Goal: Task Accomplishment & Management: Manage account settings

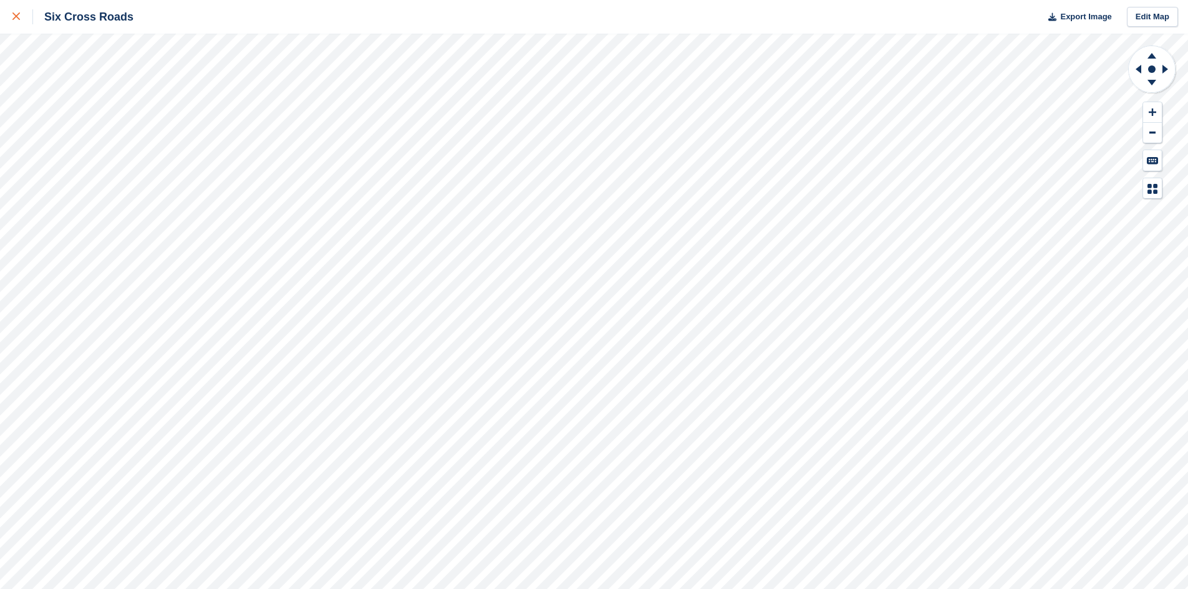
drag, startPoint x: 0, startPoint y: 0, endPoint x: 17, endPoint y: 16, distance: 23.4
click at [17, 16] on icon at bounding box center [15, 15] width 7 height 7
click at [19, 14] on icon at bounding box center [15, 15] width 7 height 7
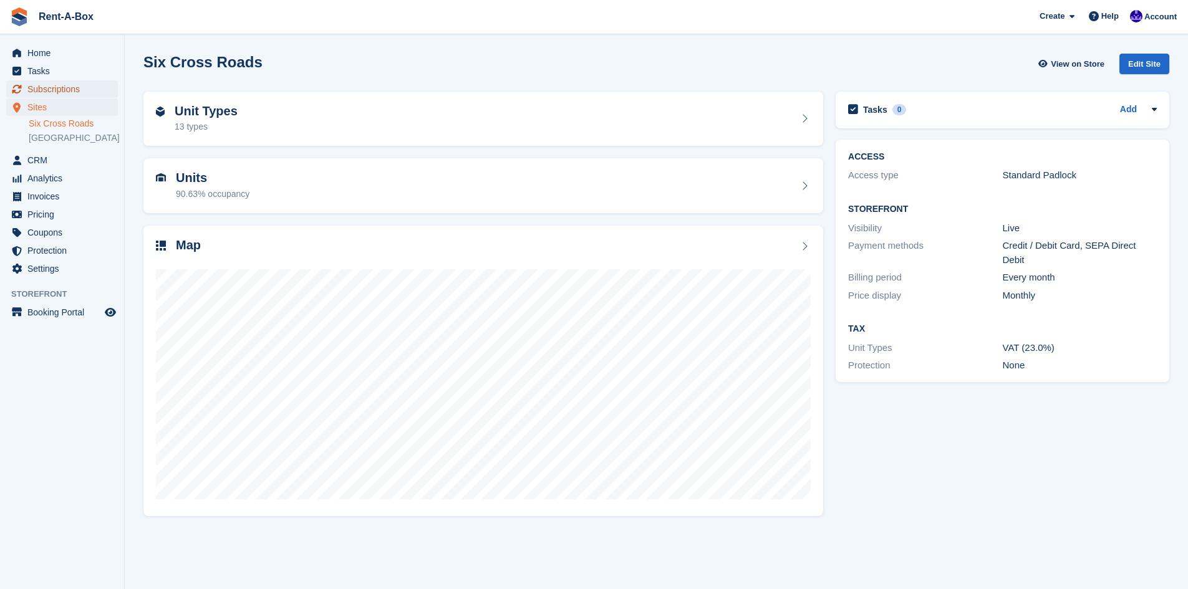
click at [61, 92] on span "Subscriptions" at bounding box center [64, 88] width 75 height 17
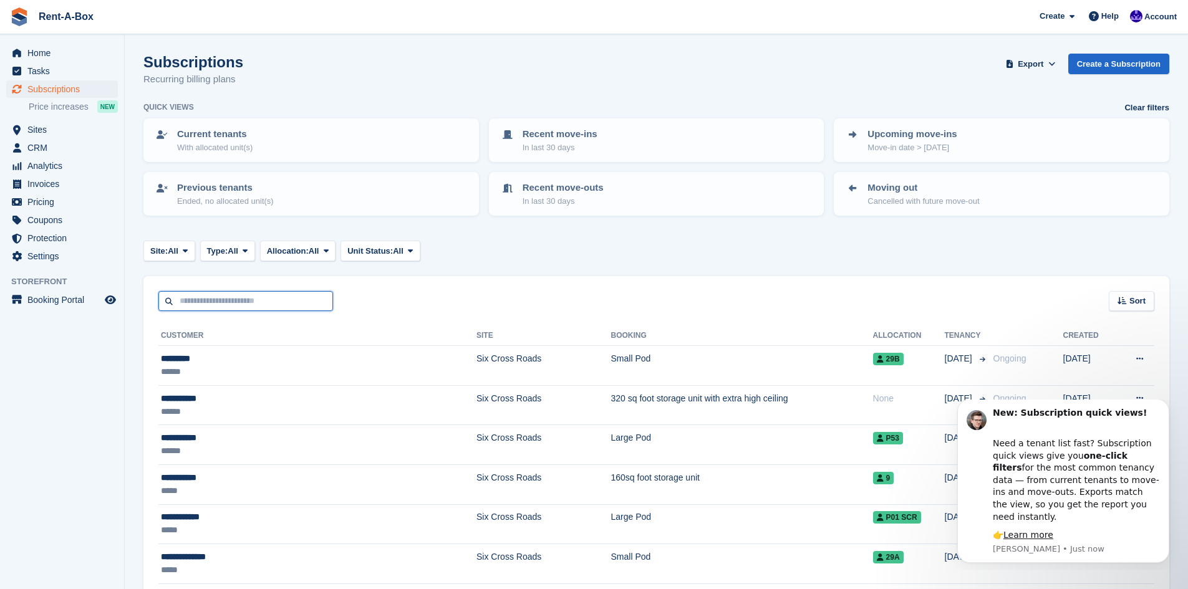
click at [227, 298] on input "text" at bounding box center [245, 301] width 175 height 21
type input "***"
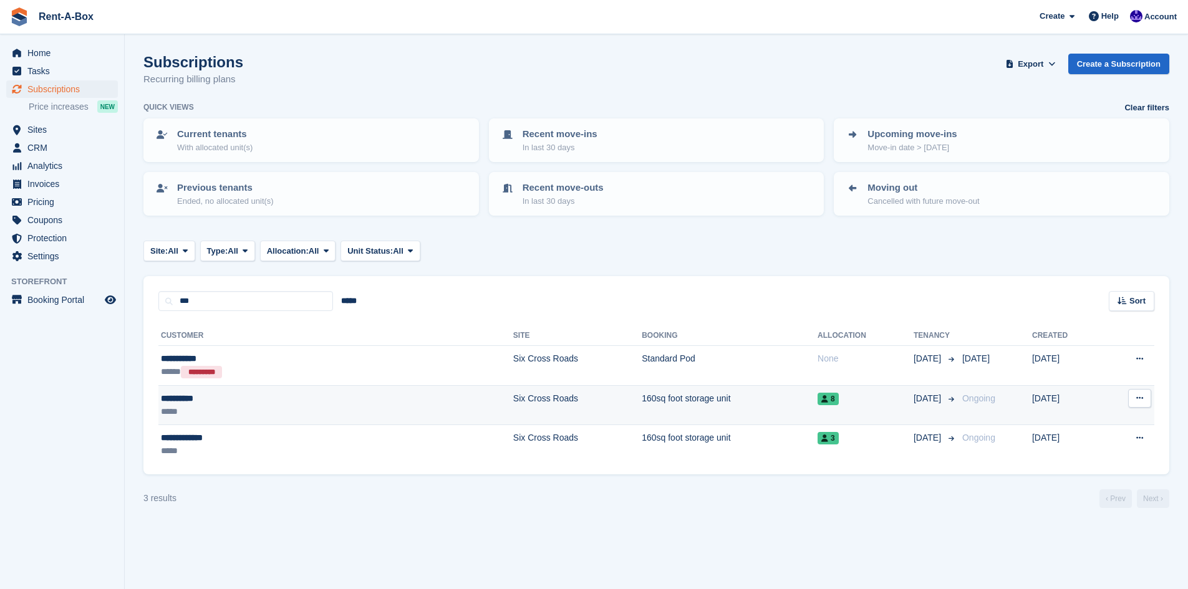
click at [256, 406] on div "*****" at bounding box center [249, 411] width 177 height 13
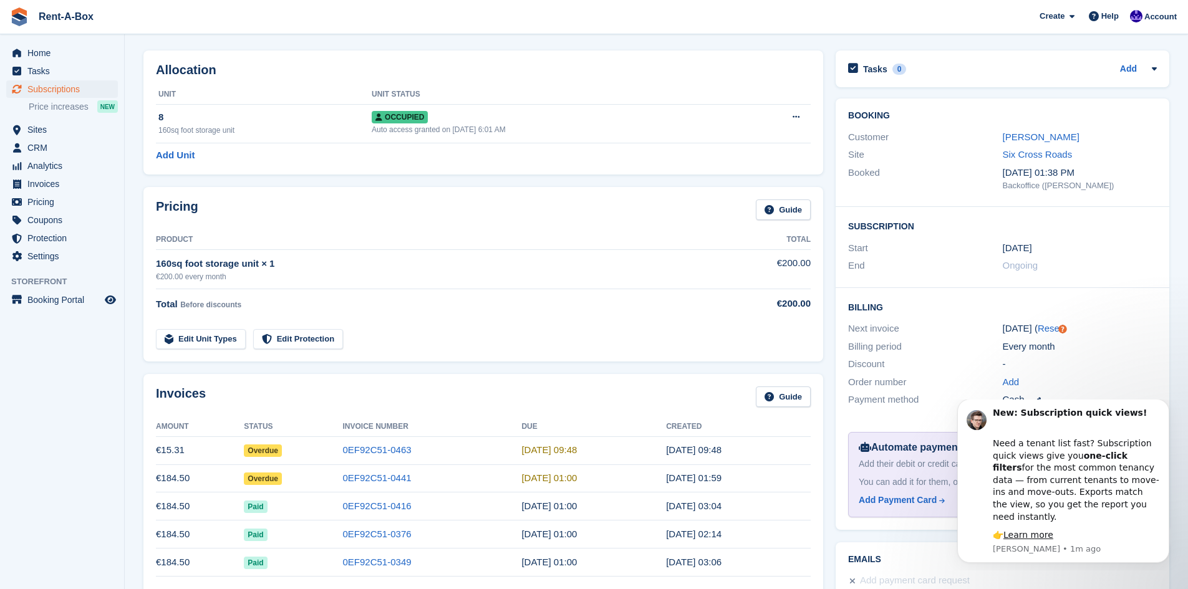
scroll to position [164, 0]
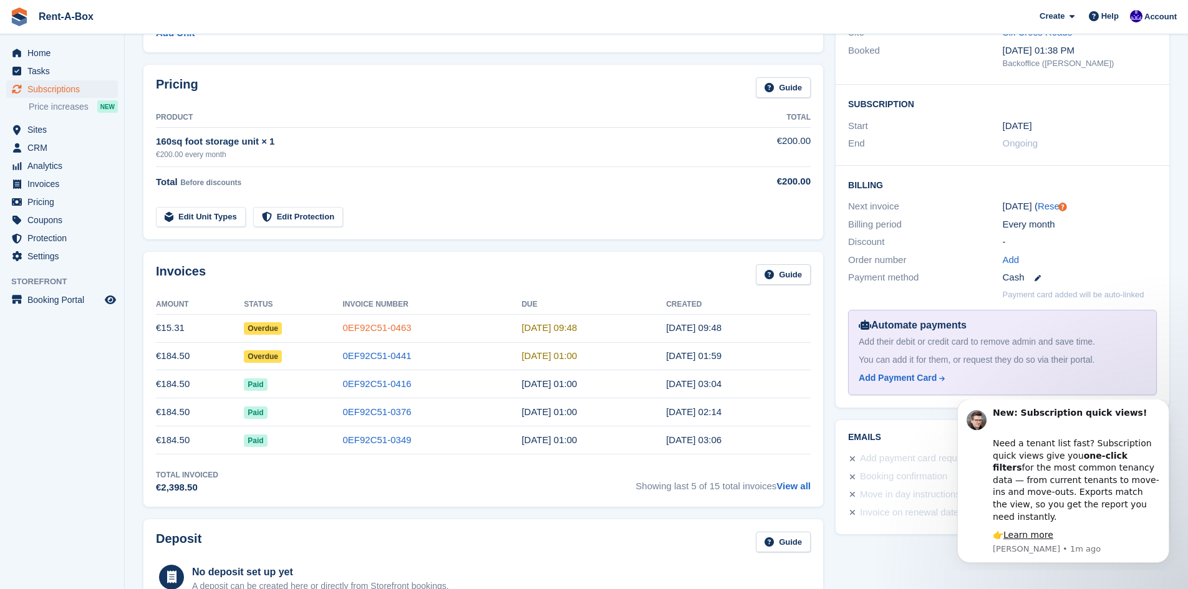
click at [371, 326] on link "0EF92C51-0463" at bounding box center [377, 327] width 69 height 11
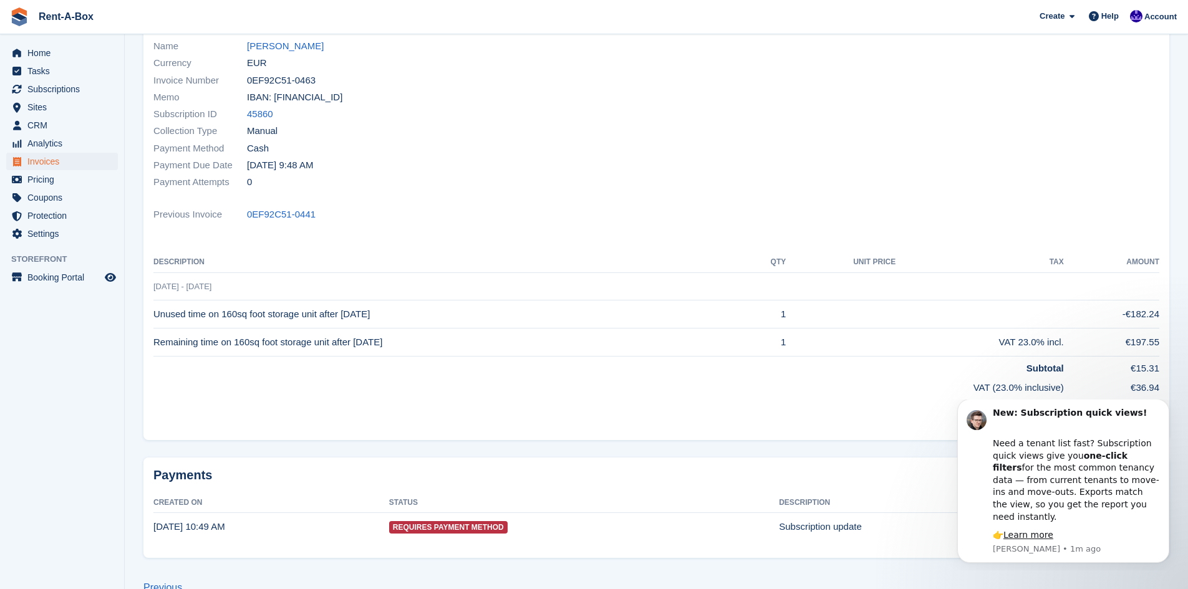
scroll to position [158, 0]
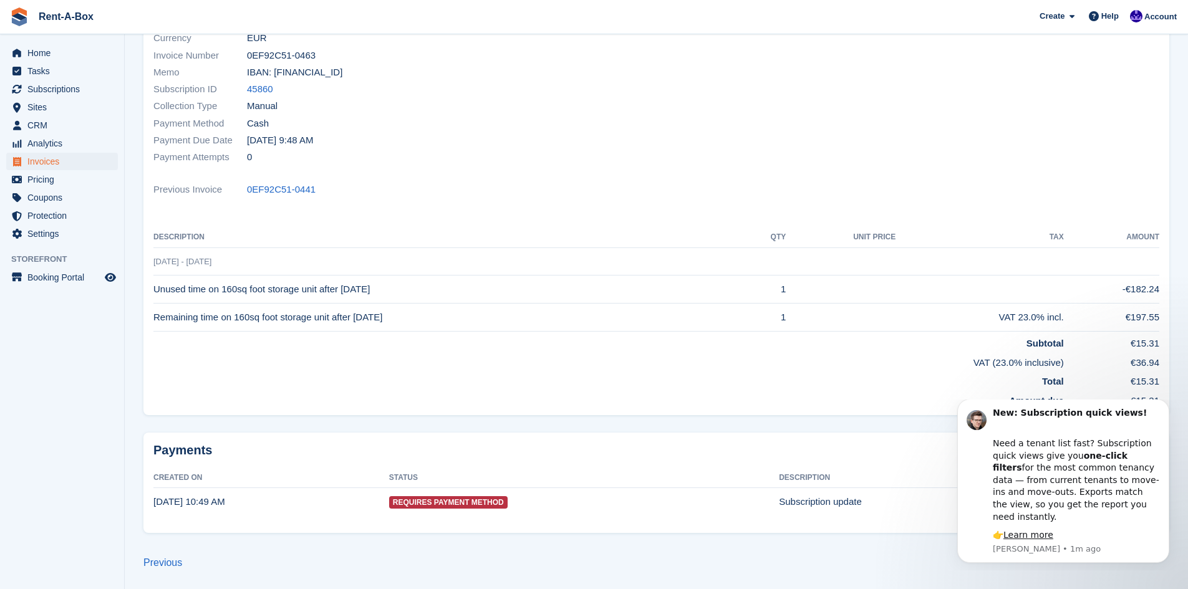
click at [951, 545] on body "New: Subscription quick views! Need a tenant list fast? Subscription quick view…" at bounding box center [1064, 485] width 240 height 161
click at [1117, 448] on div "Need a tenant list fast? Subscription quick views give you one-click filters fo…" at bounding box center [1076, 474] width 167 height 98
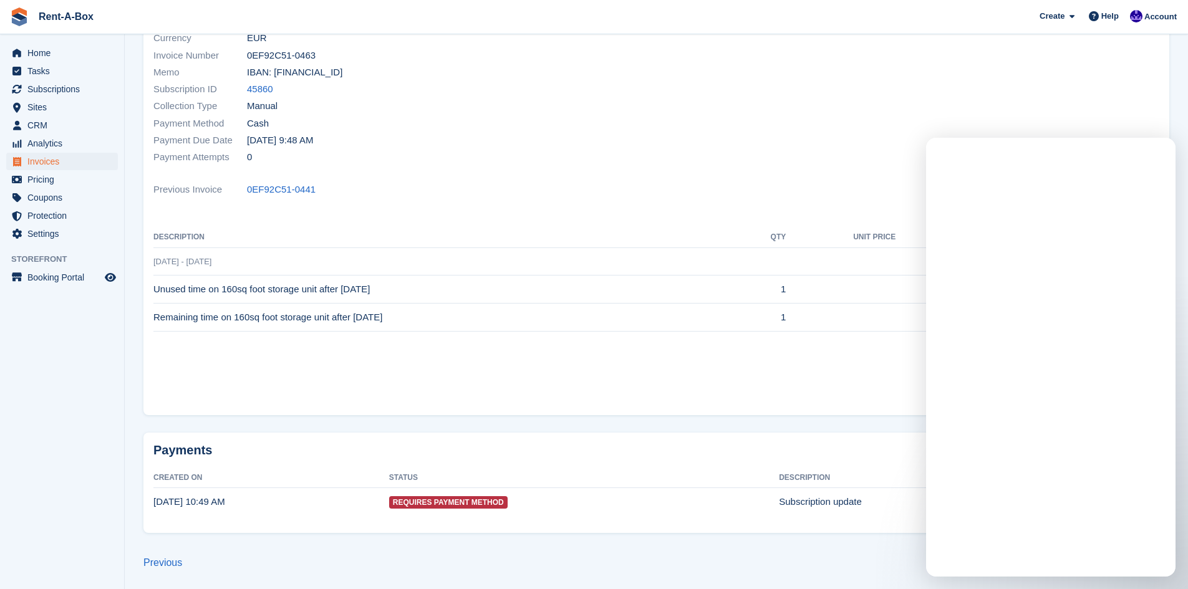
scroll to position [0, 0]
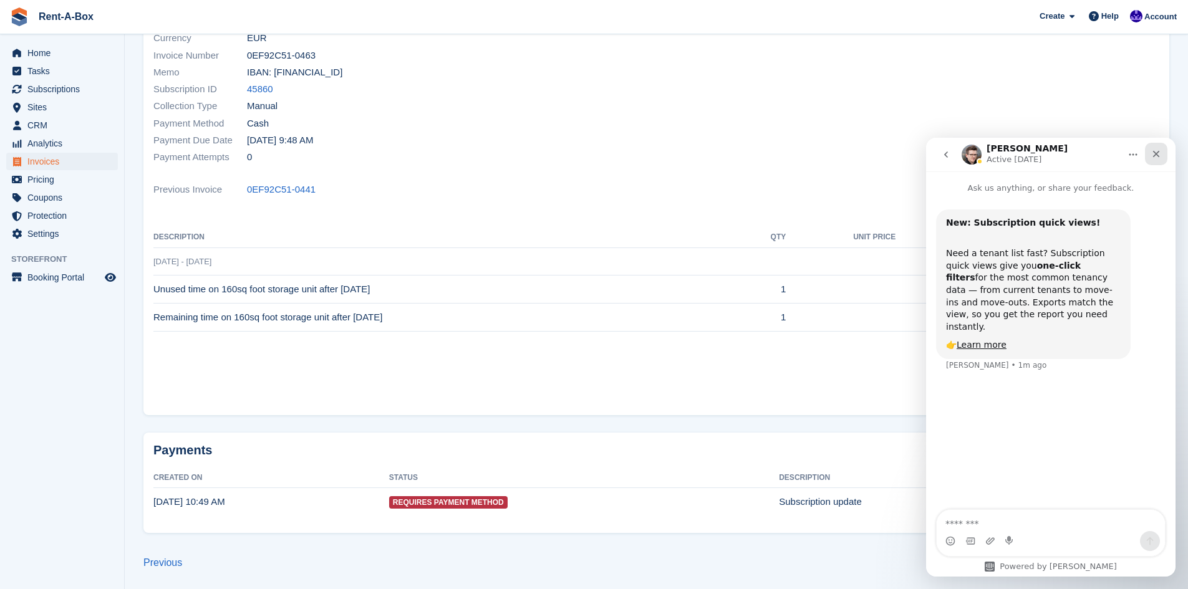
click at [1157, 151] on icon "Close" at bounding box center [1156, 154] width 10 height 10
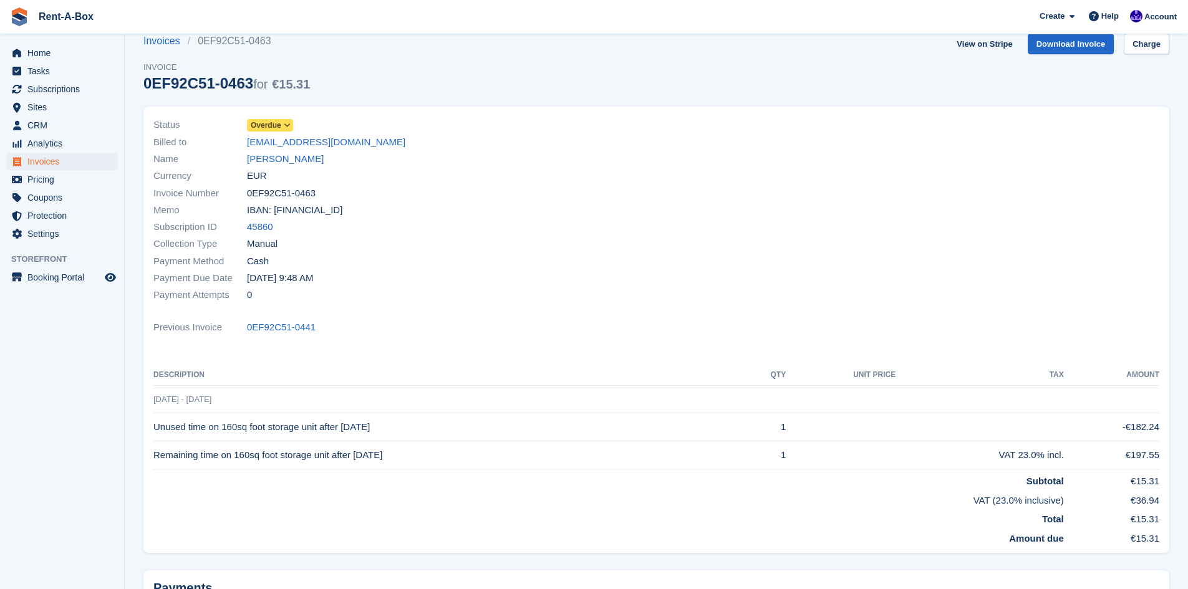
scroll to position [19, 0]
click at [276, 128] on span "Overdue" at bounding box center [266, 125] width 31 height 11
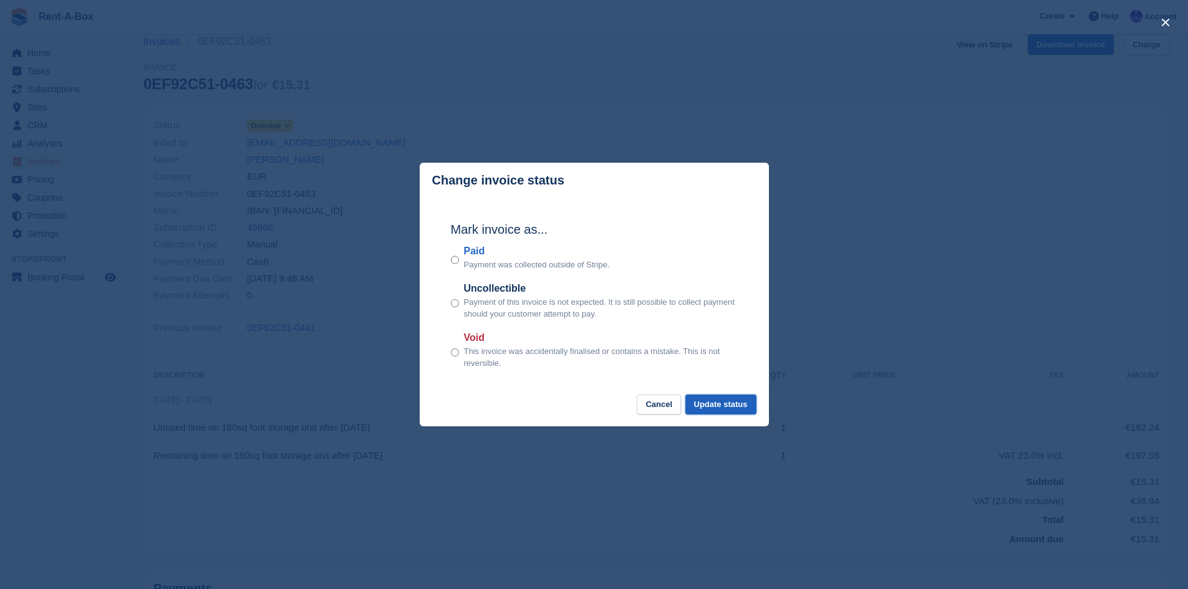
click at [732, 412] on button "Update status" at bounding box center [721, 405] width 71 height 21
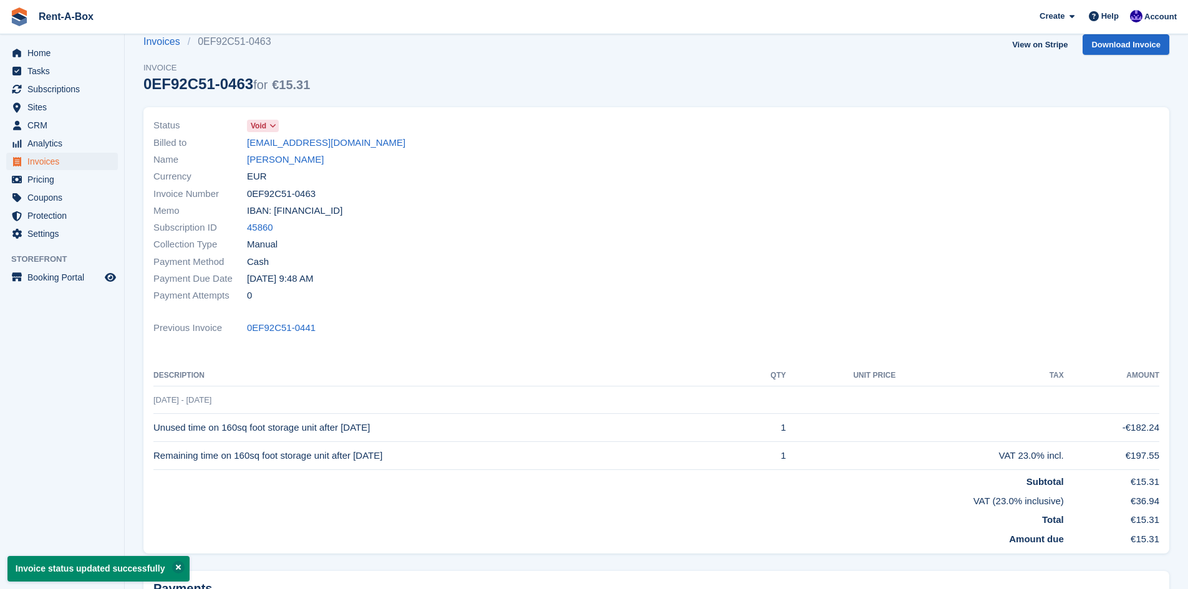
scroll to position [0, 0]
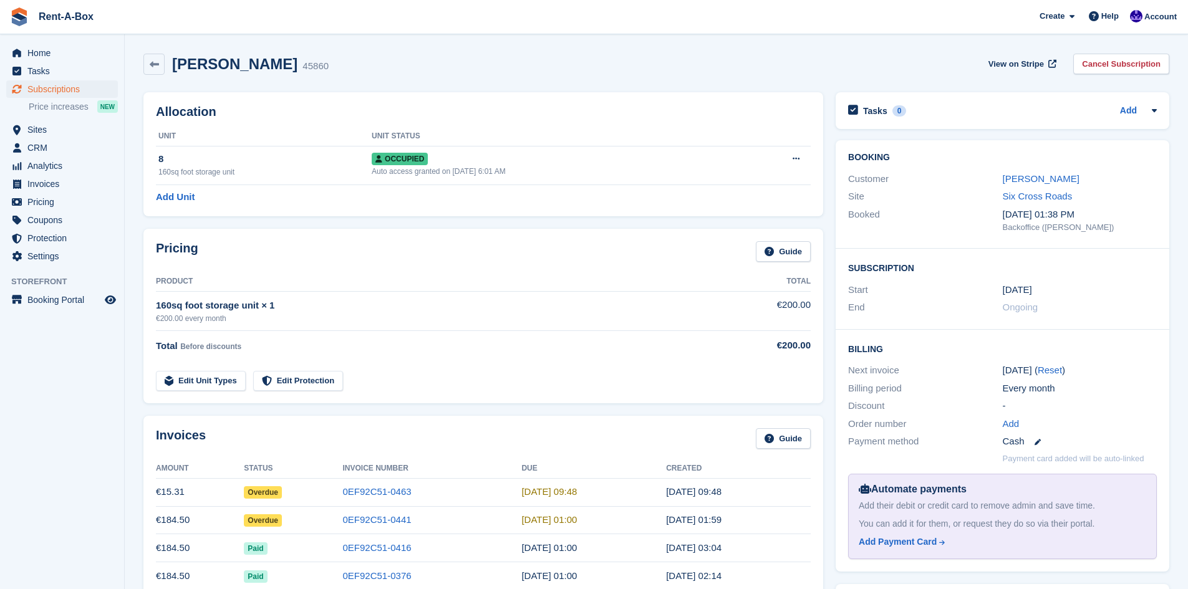
scroll to position [164, 0]
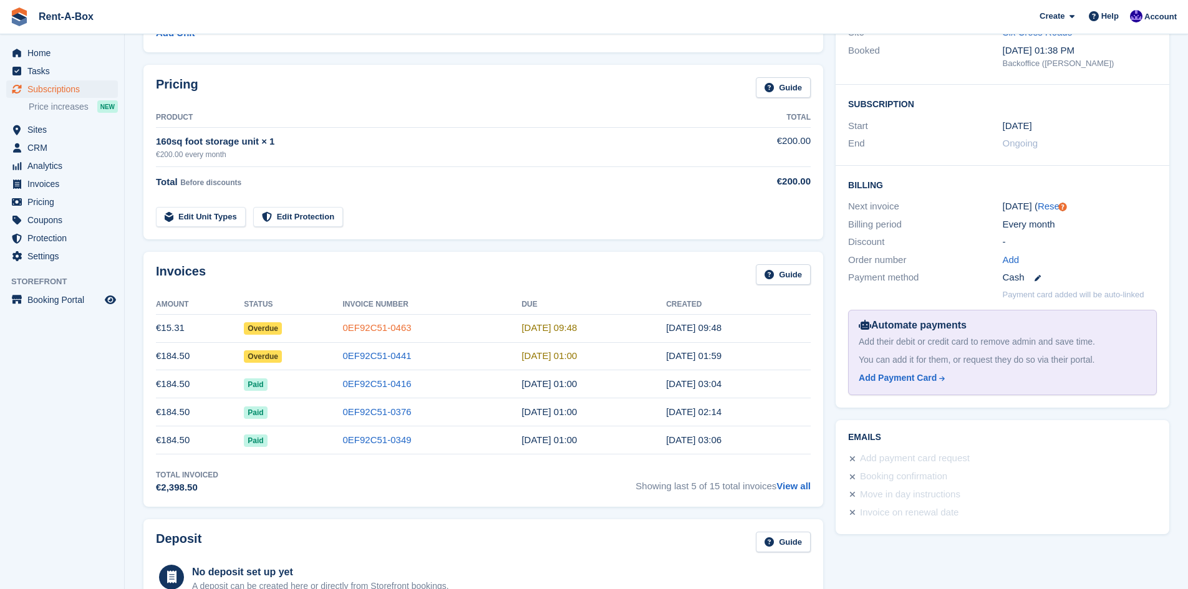
click at [384, 330] on link "0EF92C51-0463" at bounding box center [377, 327] width 69 height 11
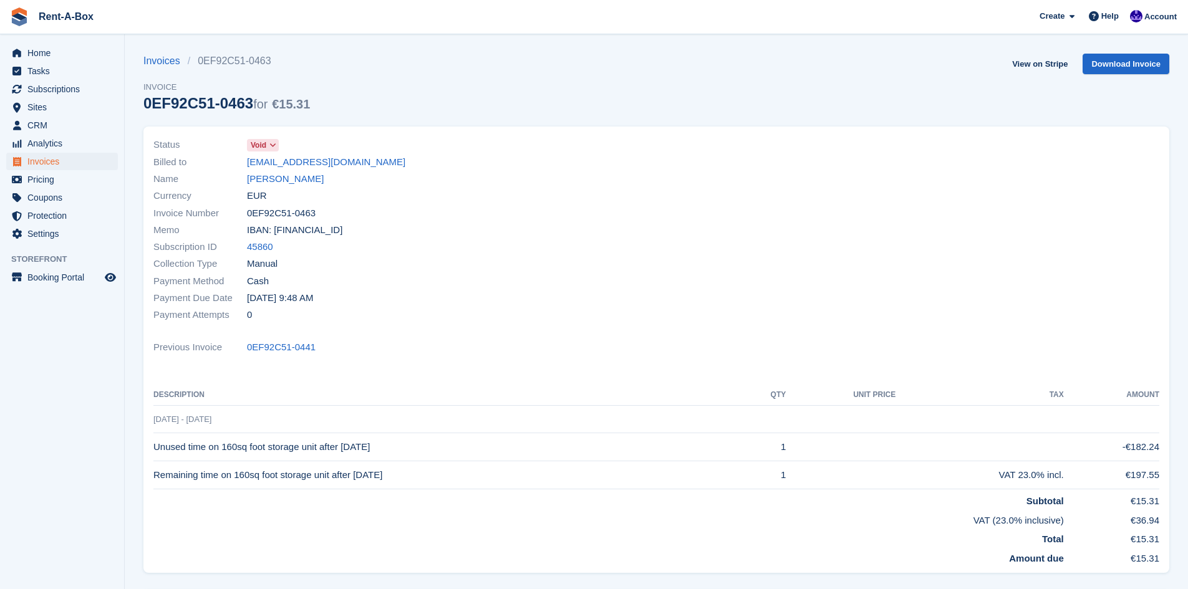
click at [266, 144] on span "Void" at bounding box center [259, 145] width 16 height 11
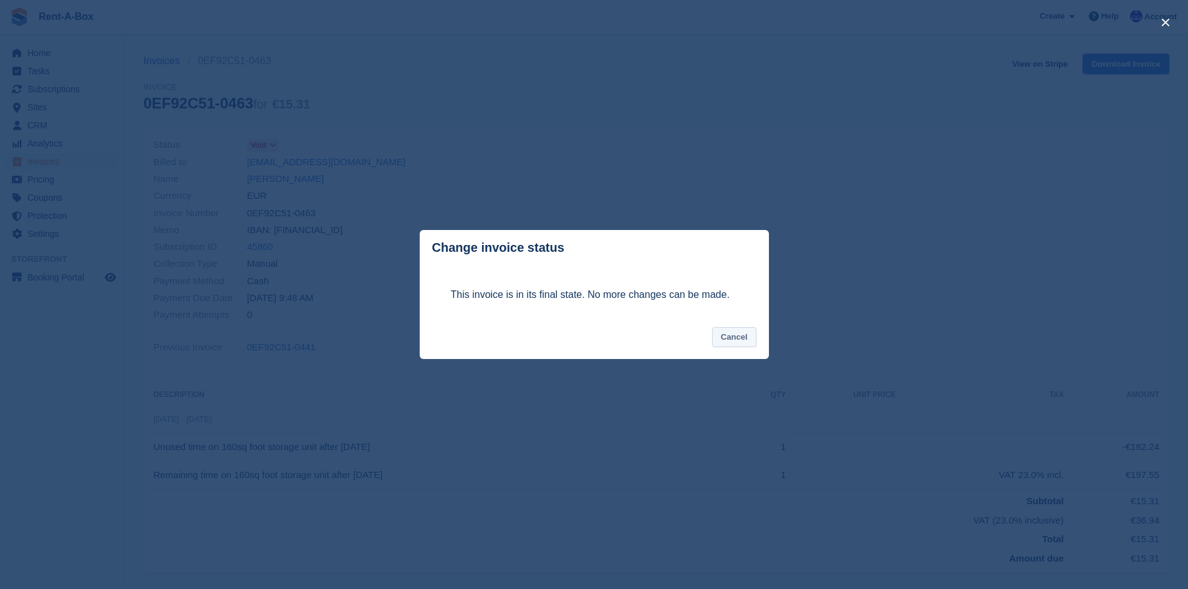
click at [721, 336] on button "Cancel" at bounding box center [734, 337] width 44 height 21
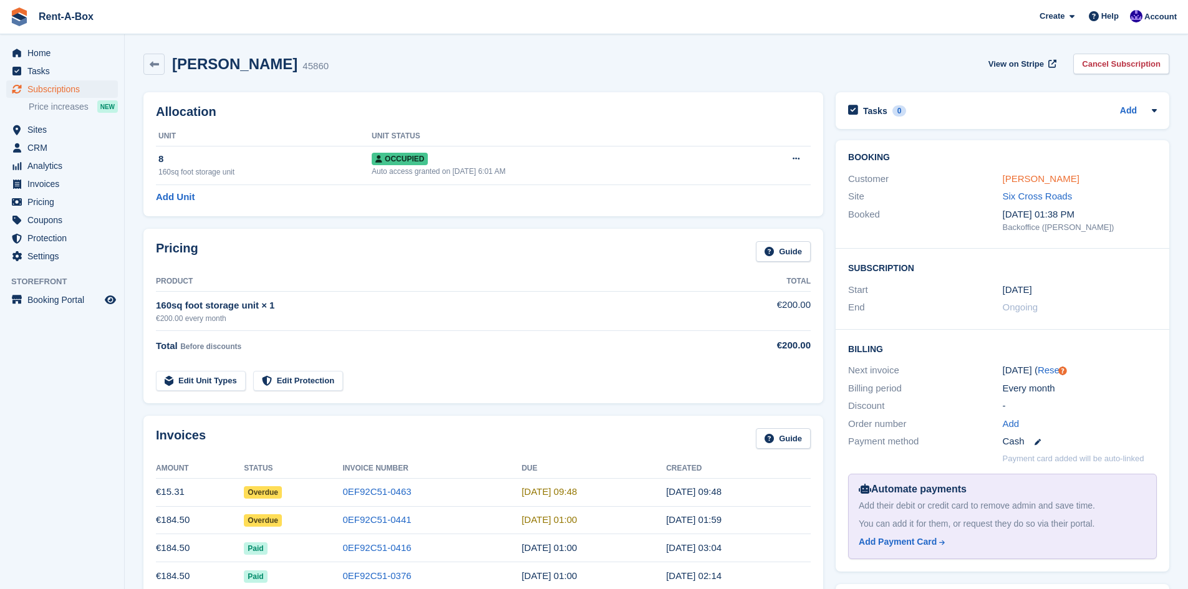
click at [1021, 176] on link "[PERSON_NAME]" at bounding box center [1041, 178] width 77 height 11
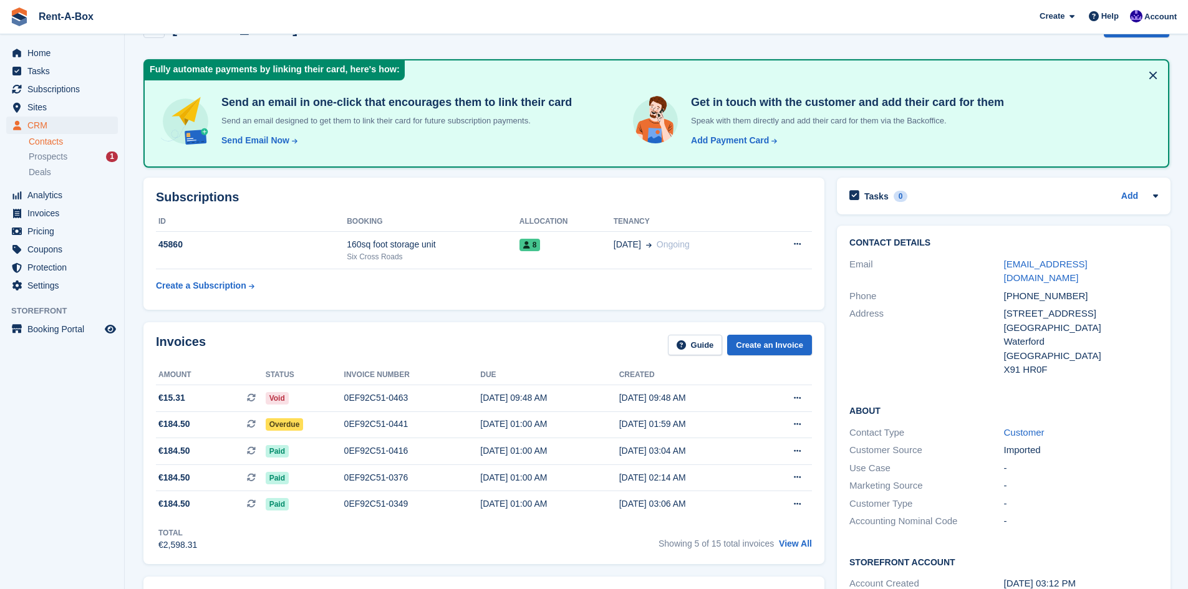
scroll to position [36, 0]
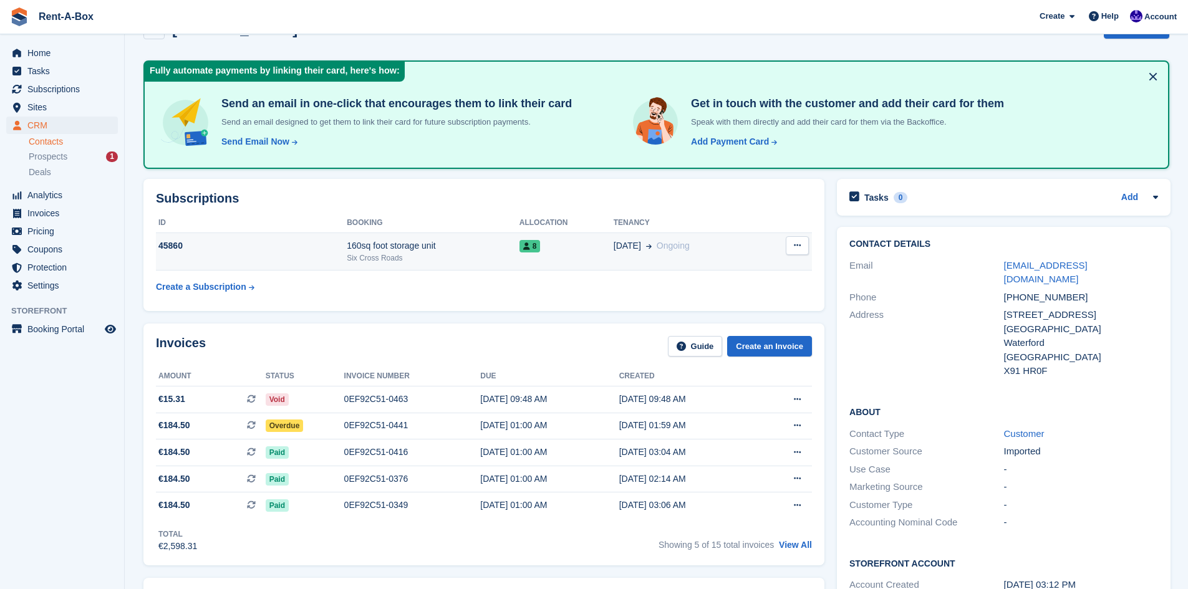
click at [425, 251] on div "160sq foot storage unit" at bounding box center [433, 246] width 173 height 13
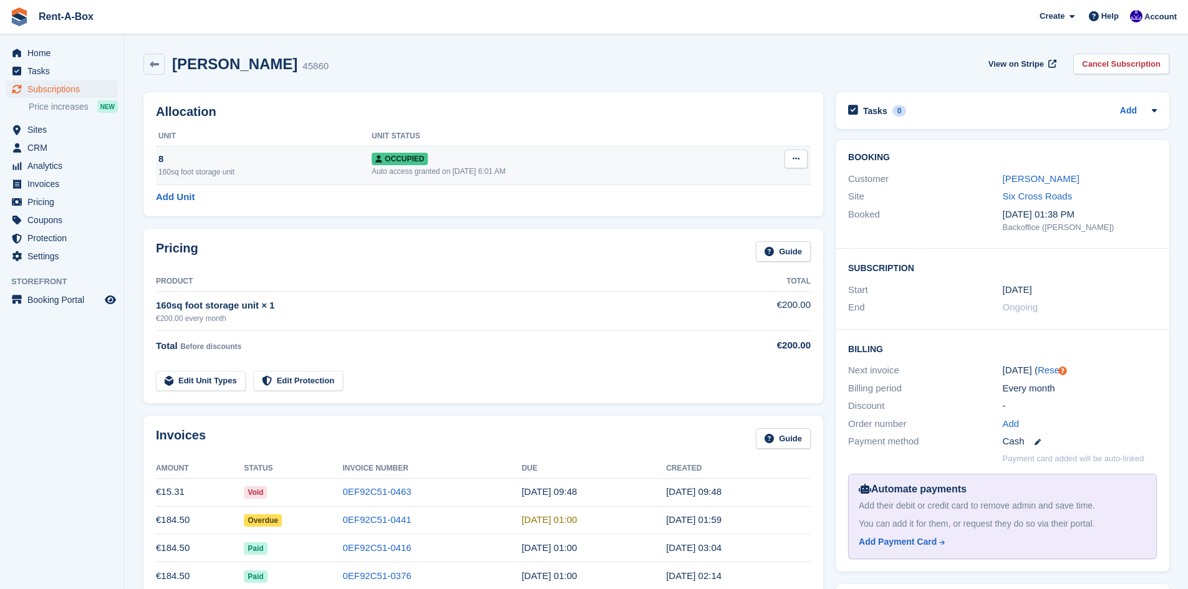
click at [793, 168] on button at bounding box center [796, 159] width 23 height 19
click at [568, 228] on div "Pricing Guide Product Total 160sq foot storage unit × 1 €200.00 every month €20…" at bounding box center [483, 316] width 692 height 187
click at [220, 382] on link "Edit Unit Types" at bounding box center [201, 381] width 90 height 21
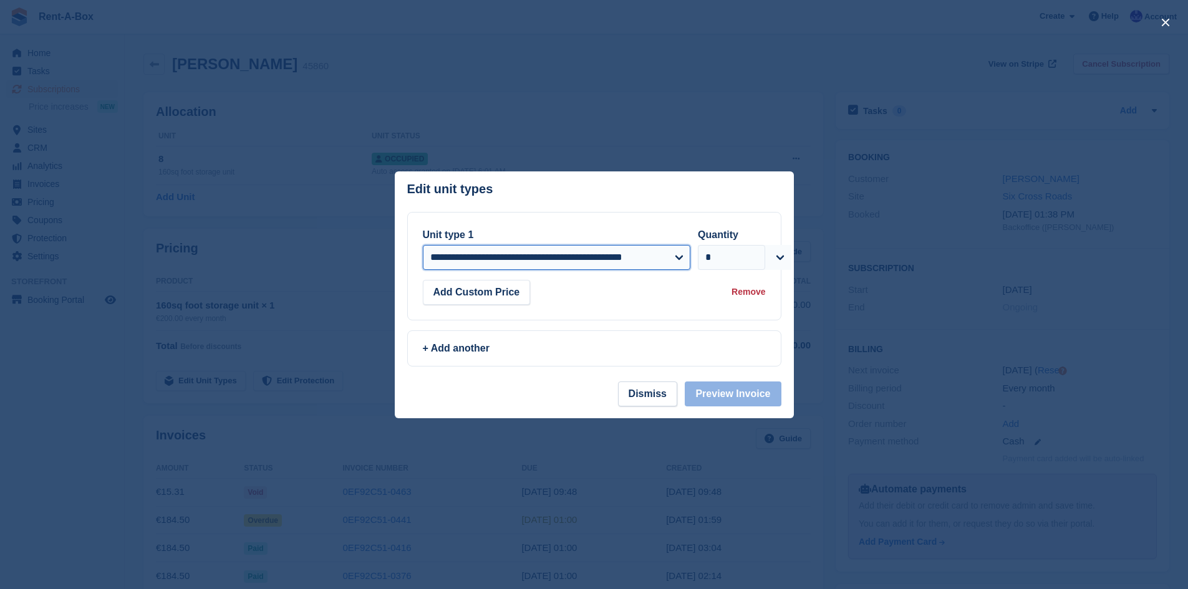
click at [686, 259] on select "**********" at bounding box center [557, 257] width 268 height 25
click at [568, 211] on header "Edit unit types You can't add the same unit type twice: This subscription alrea…" at bounding box center [594, 192] width 399 height 41
click at [515, 293] on button "Add Custom Price" at bounding box center [477, 292] width 108 height 25
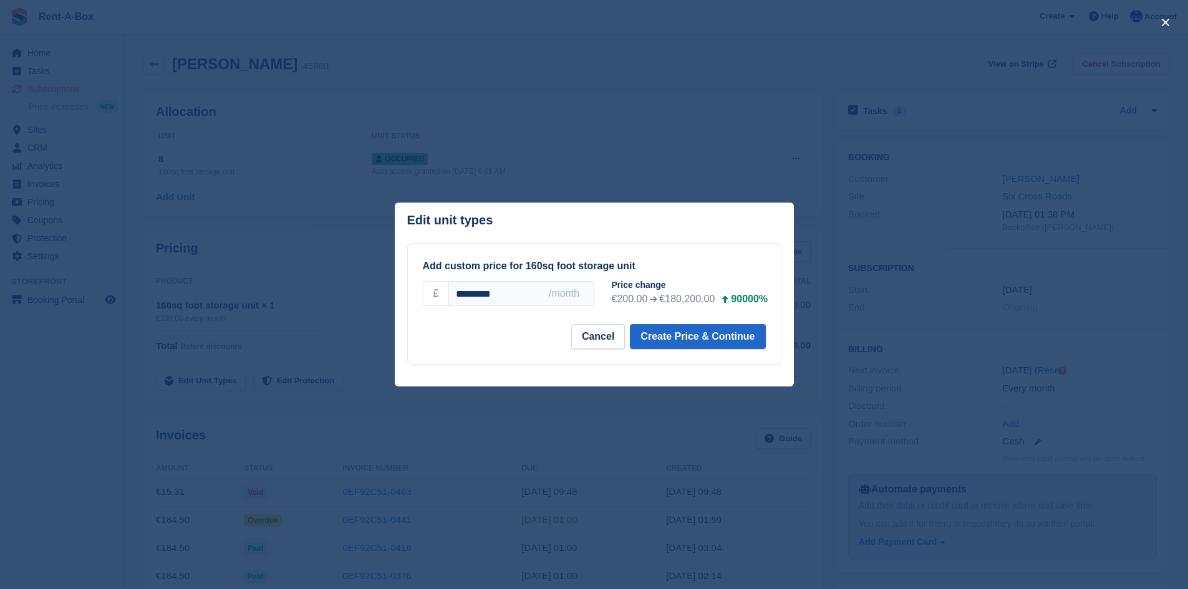
click at [515, 293] on input "*********" at bounding box center [520, 293] width 145 height 25
type input "***"
click at [512, 329] on div "Cancel Create Price & Continue" at bounding box center [594, 336] width 343 height 25
click at [695, 331] on button "Create Price & Continue" at bounding box center [697, 336] width 135 height 25
select select "*****"
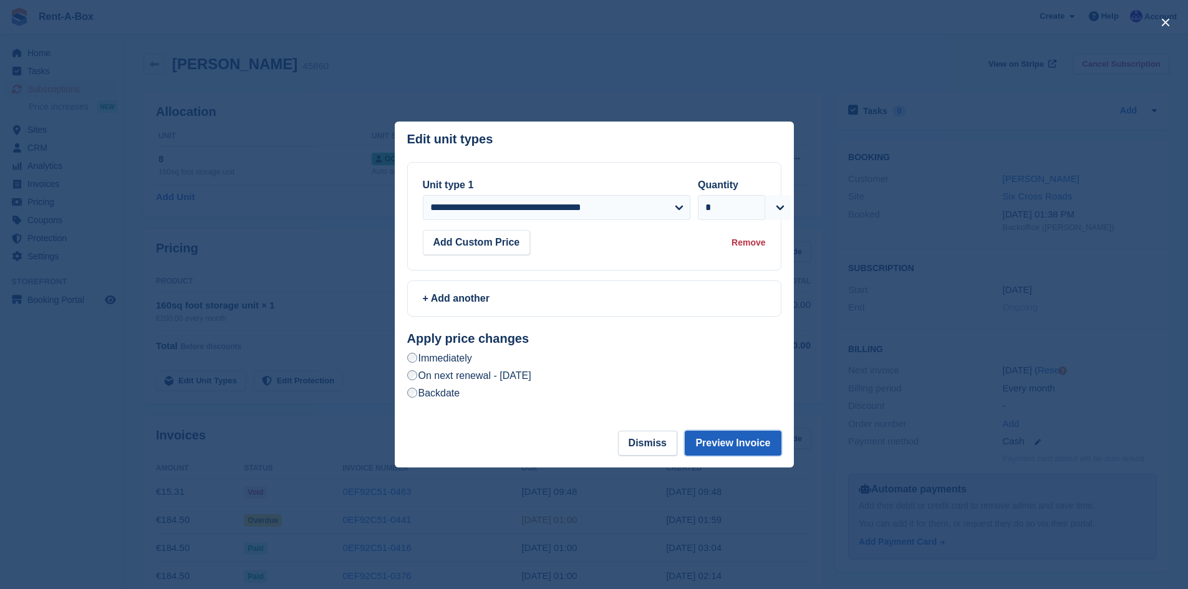
click at [724, 443] on button "Preview Invoice" at bounding box center [733, 443] width 96 height 25
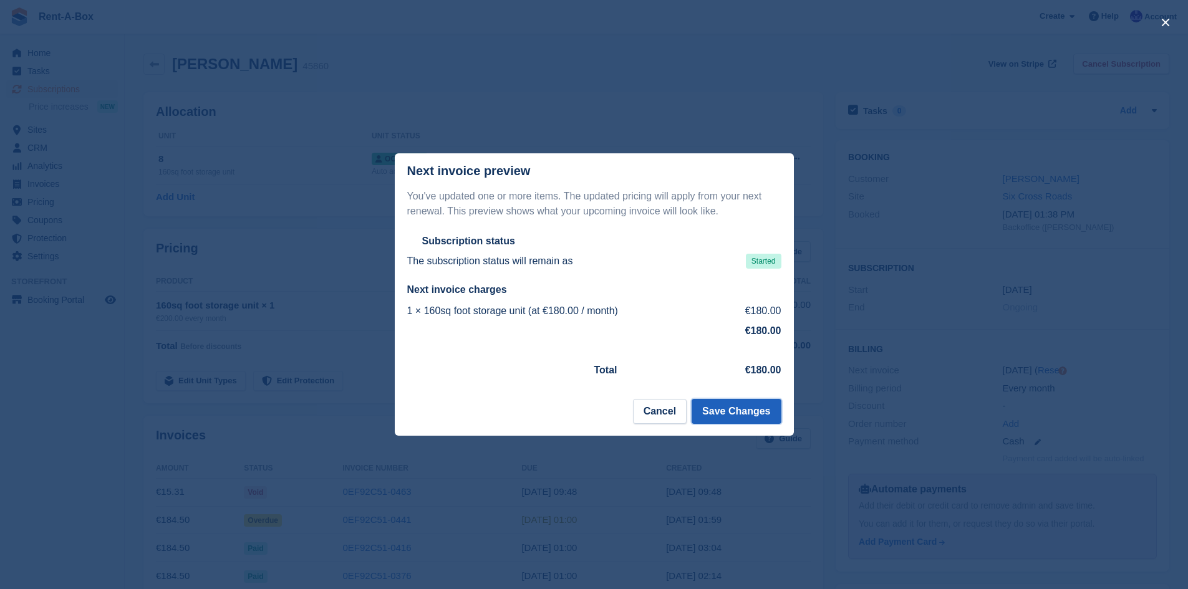
click at [740, 409] on button "Save Changes" at bounding box center [736, 411] width 89 height 25
